Goal: Transaction & Acquisition: Subscribe to service/newsletter

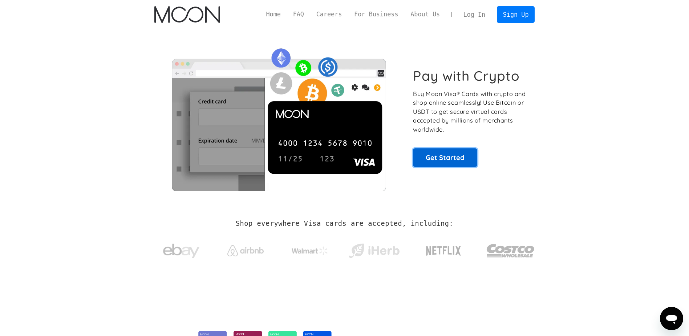
click at [459, 161] on link "Get Started" at bounding box center [445, 157] width 64 height 18
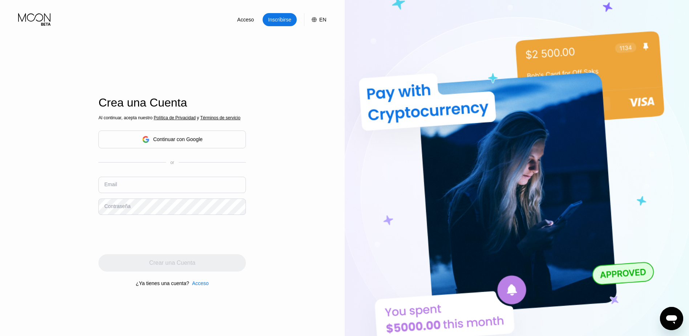
click at [323, 18] on div "EN" at bounding box center [322, 20] width 7 height 6
click at [292, 57] on div "English" at bounding box center [276, 56] width 50 height 6
click at [267, 83] on div "Spanish" at bounding box center [281, 85] width 61 height 6
click at [263, 82] on div "Ahorrar" at bounding box center [262, 80] width 16 height 6
click at [42, 19] on icon at bounding box center [35, 19] width 34 height 13
